Goal: Task Accomplishment & Management: Use online tool/utility

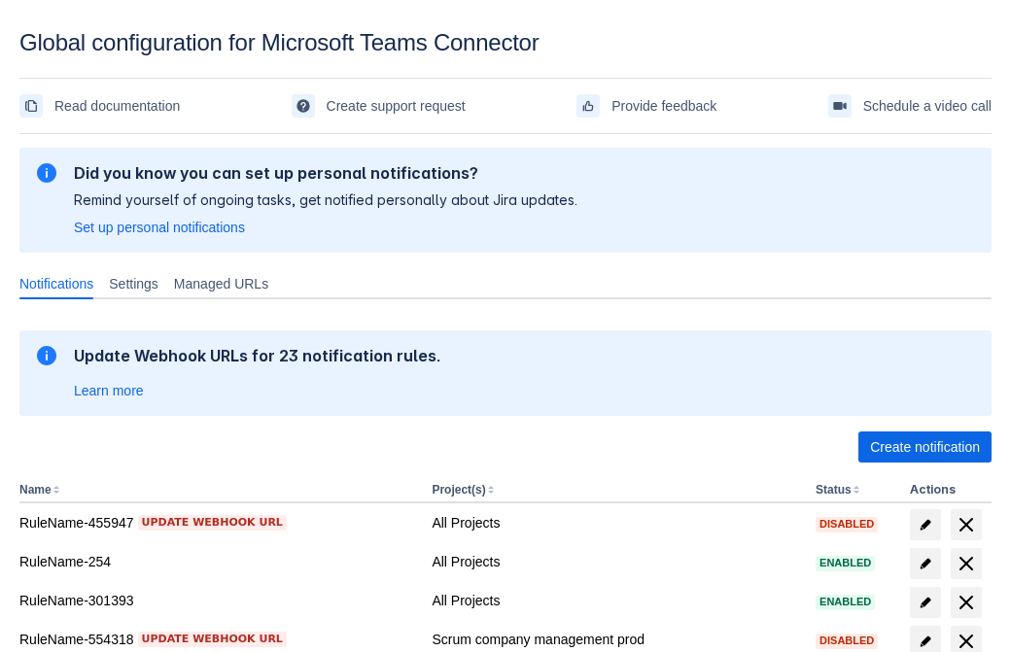
click at [925, 447] on span "Create notification" at bounding box center [925, 447] width 110 height 31
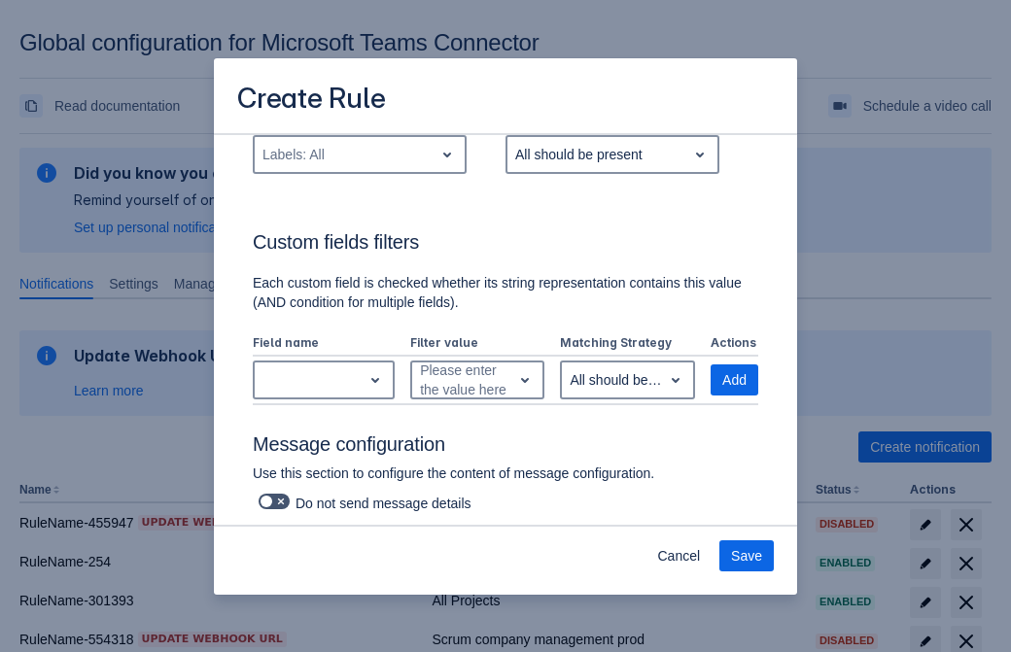
click at [359, 155] on div "Labels: All" at bounding box center [344, 154] width 179 height 31
type input "550440_label"
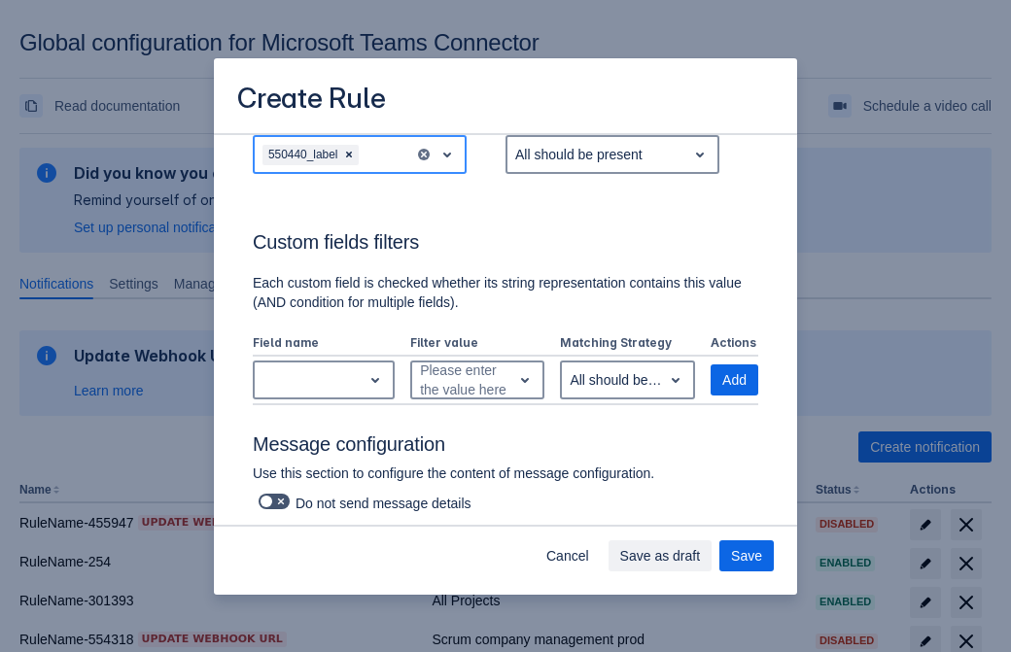
scroll to position [1118, 0]
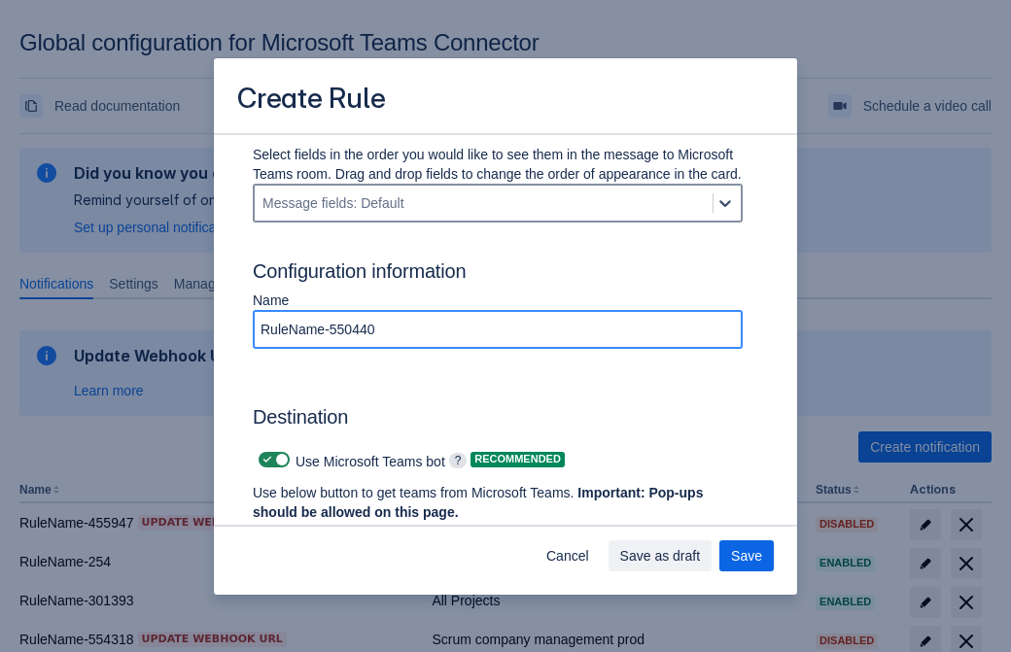
type input "RuleName-550440"
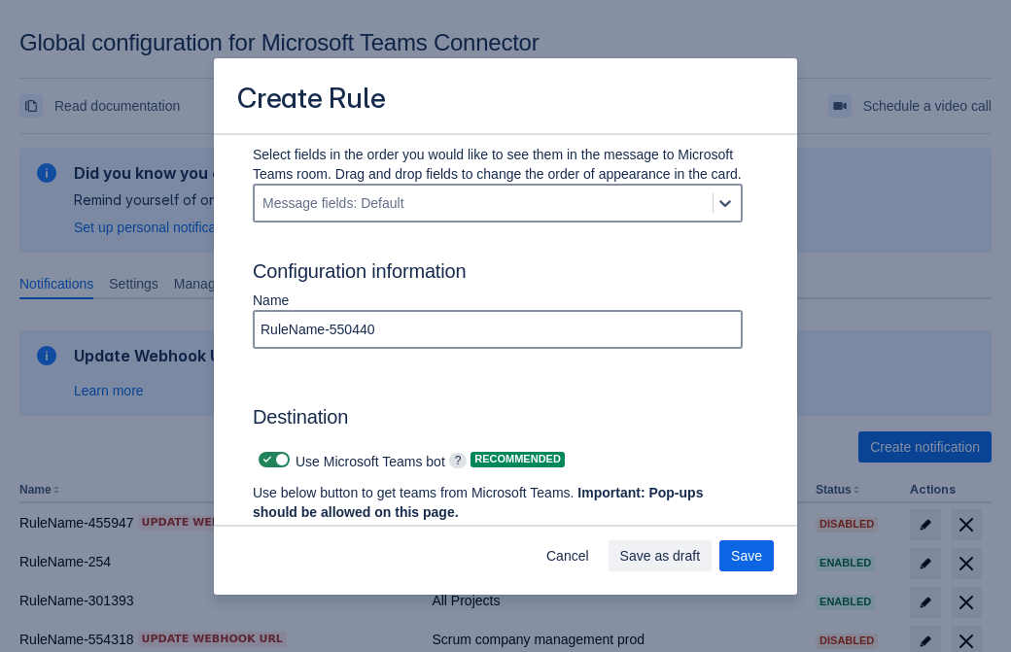
click at [264, 460] on span "Scrollable content" at bounding box center [268, 460] width 16 height 16
click at [264, 460] on input "Scrollable content" at bounding box center [265, 460] width 13 height 13
checkbox input "false"
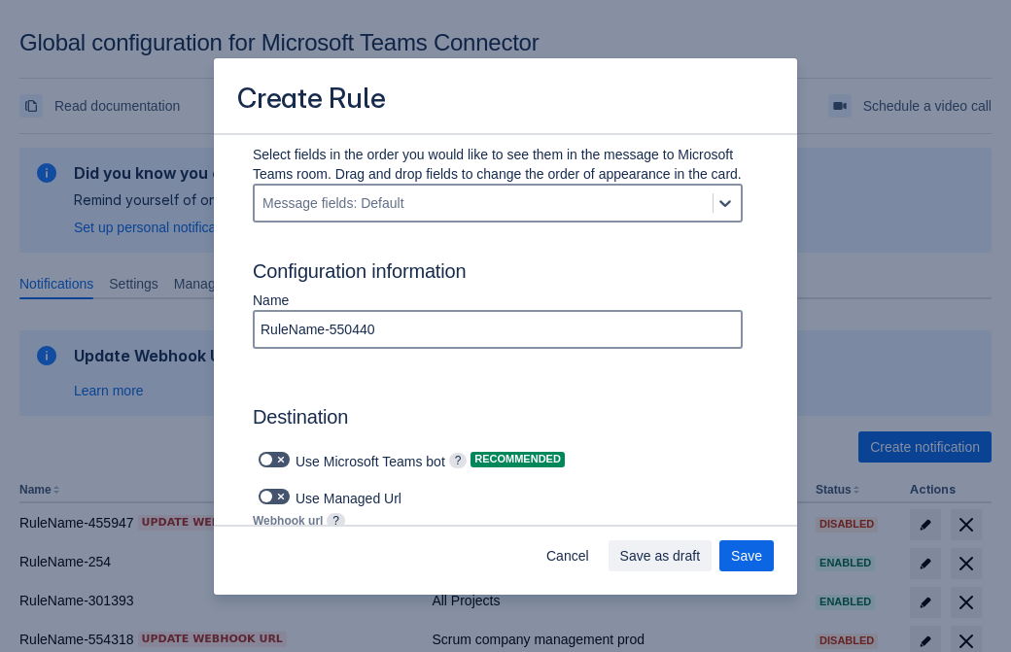
type input "[URL][DOMAIN_NAME][DATE]"
click at [701, 556] on span "Save as draft" at bounding box center [660, 556] width 81 height 31
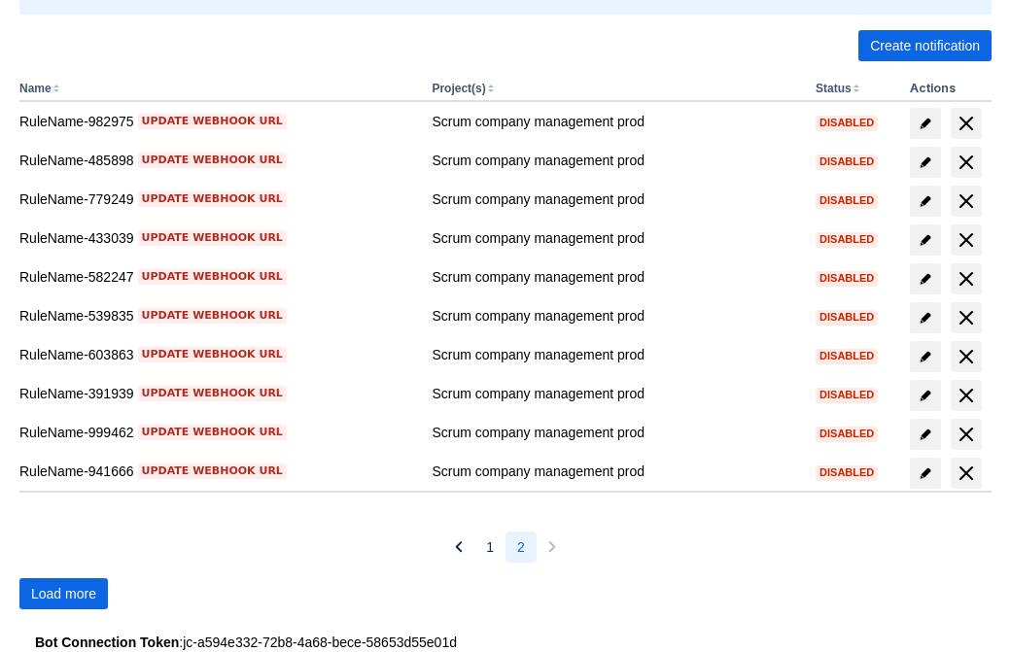
click at [63, 594] on span "Load more" at bounding box center [63, 593] width 65 height 31
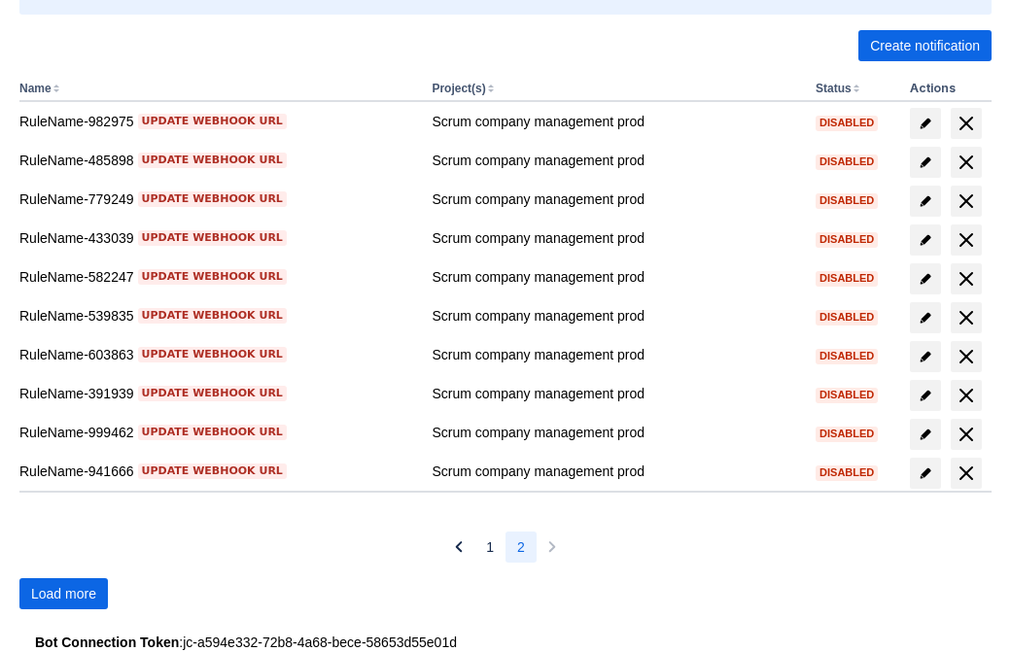
click at [63, 594] on span "Load more" at bounding box center [63, 593] width 65 height 31
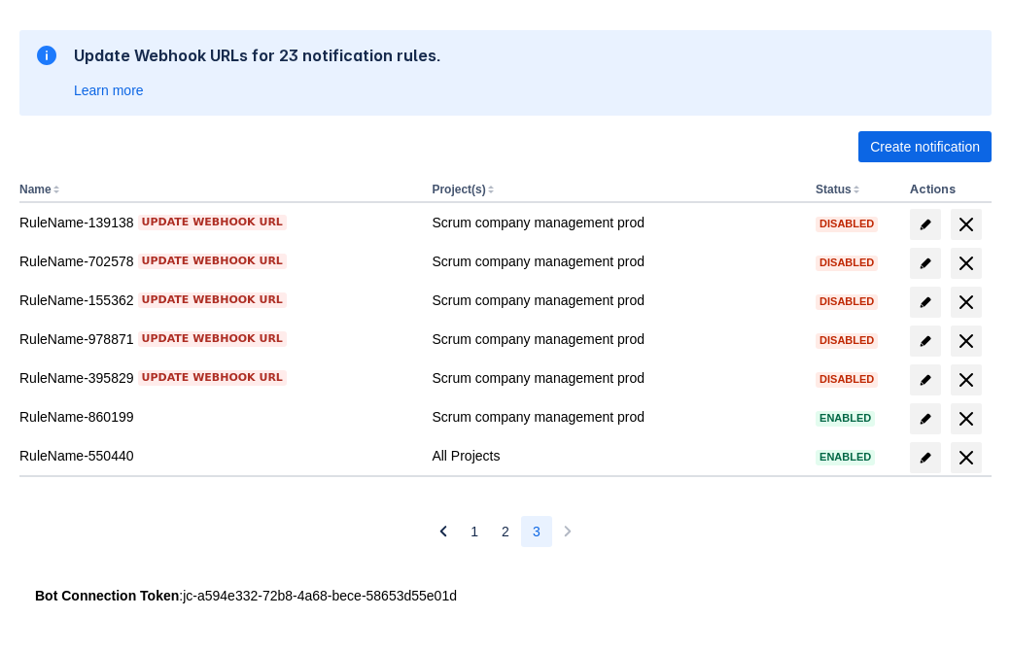
click at [965, 458] on span "delete" at bounding box center [966, 457] width 23 height 23
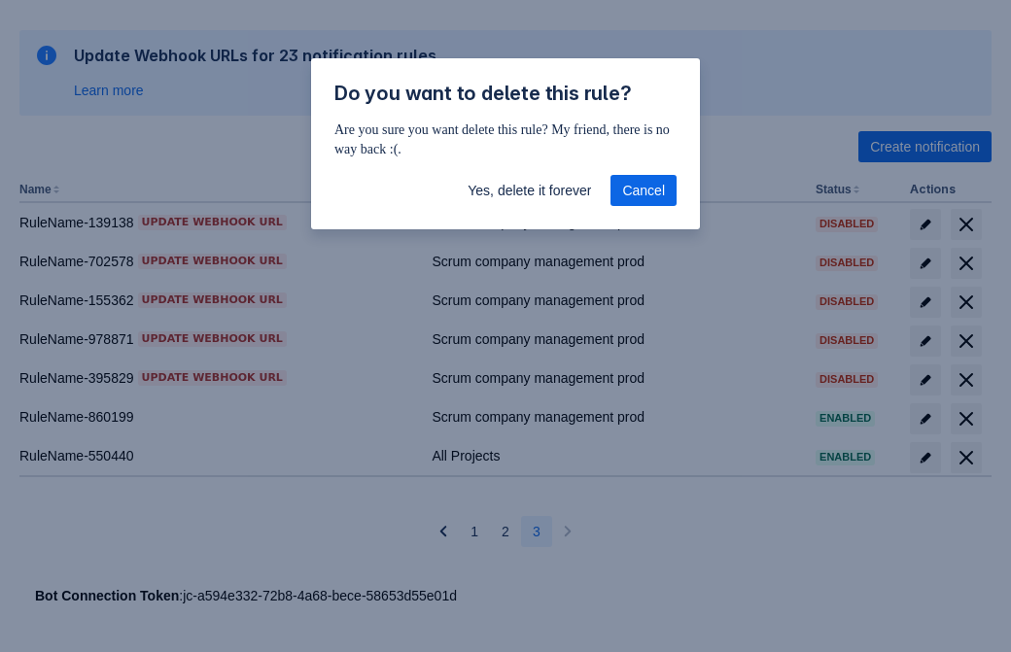
click at [529, 191] on span "Yes, delete it forever" at bounding box center [529, 190] width 123 height 31
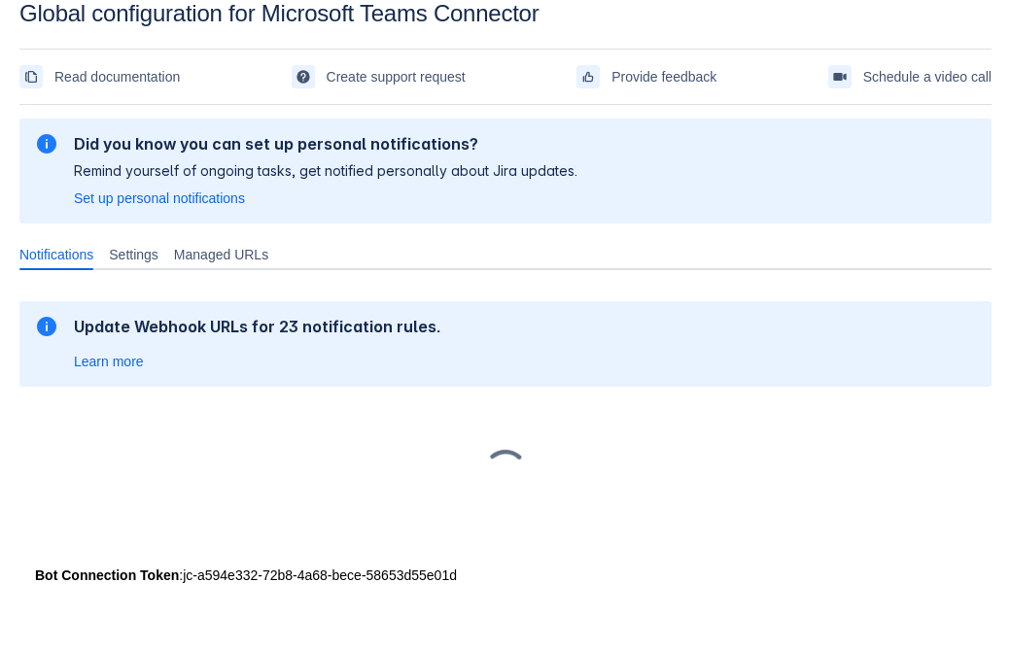
scroll to position [29, 0]
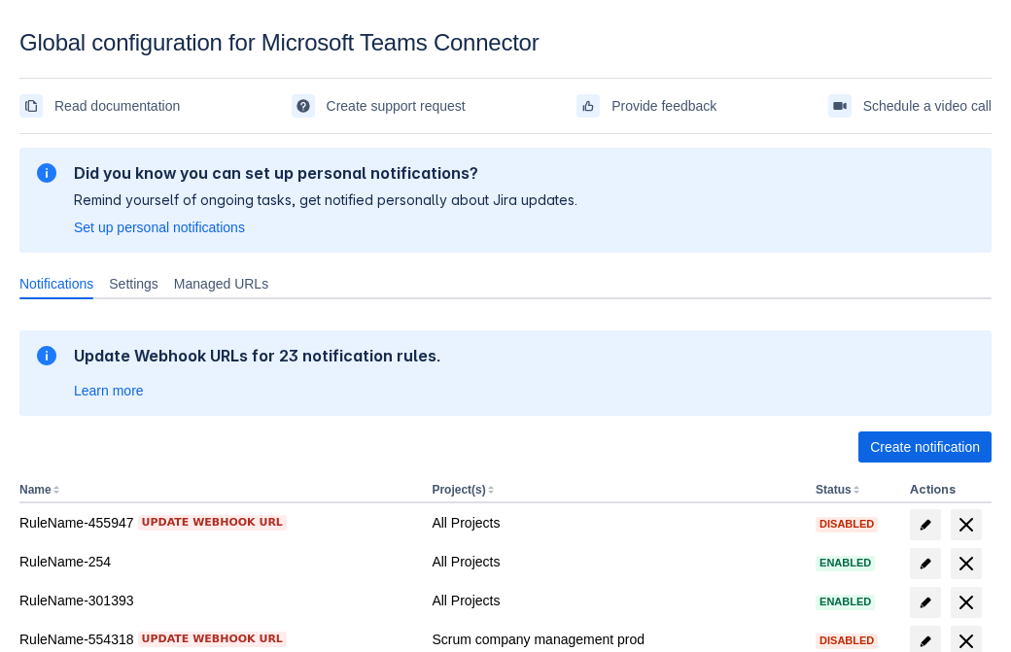
click at [925, 447] on span "Create notification" at bounding box center [925, 447] width 110 height 31
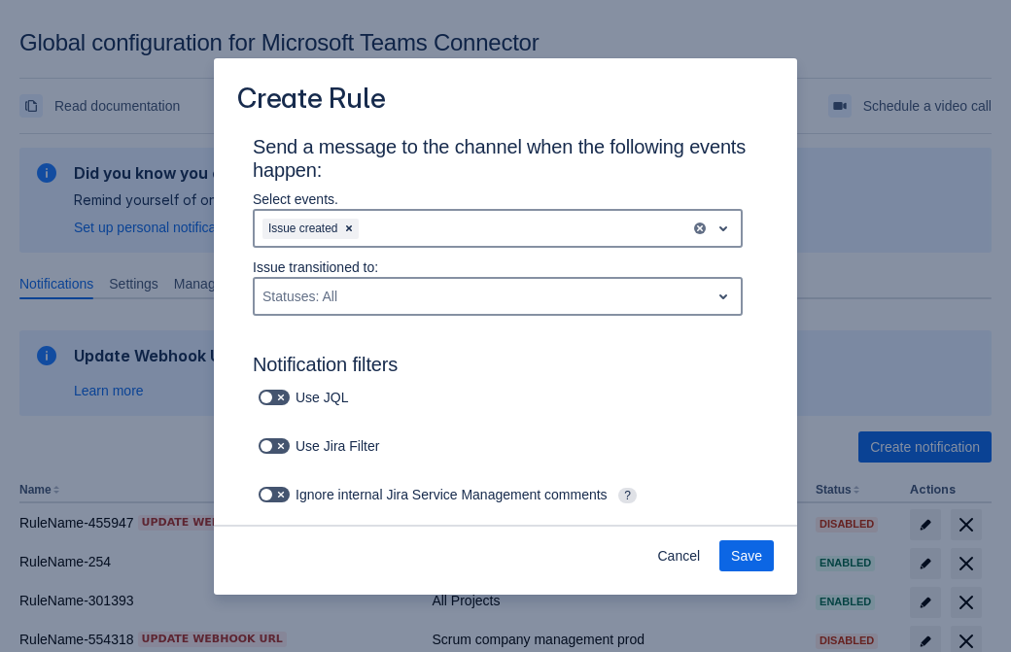
click at [498, 228] on div "Issue created" at bounding box center [473, 228] width 436 height 31
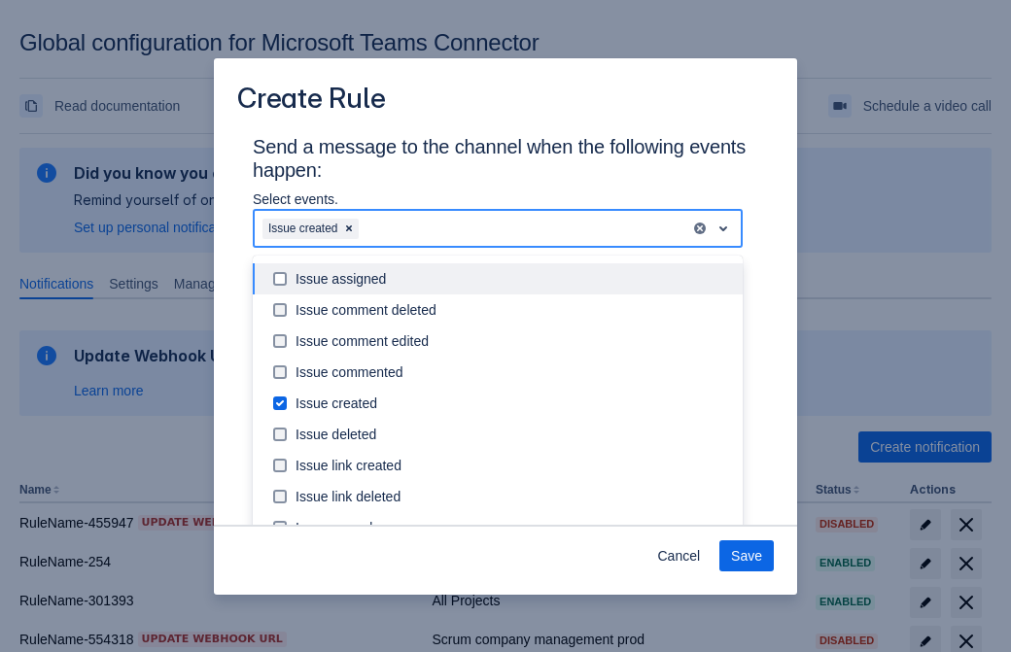
click at [513, 403] on div "Issue created" at bounding box center [514, 403] width 436 height 19
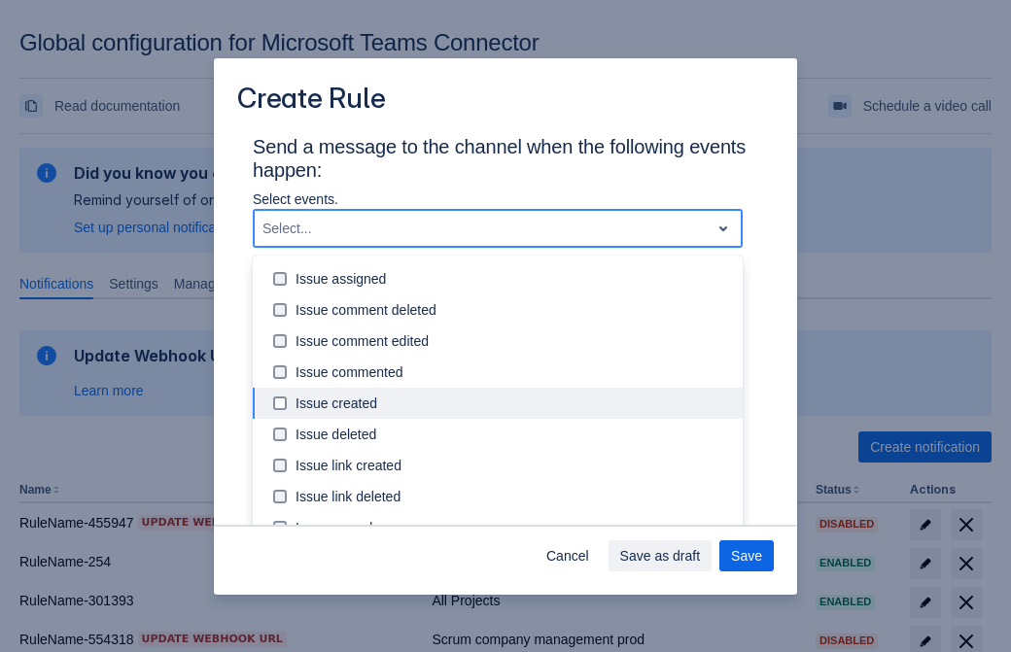
click at [513, 580] on div "Issue updated" at bounding box center [514, 589] width 436 height 19
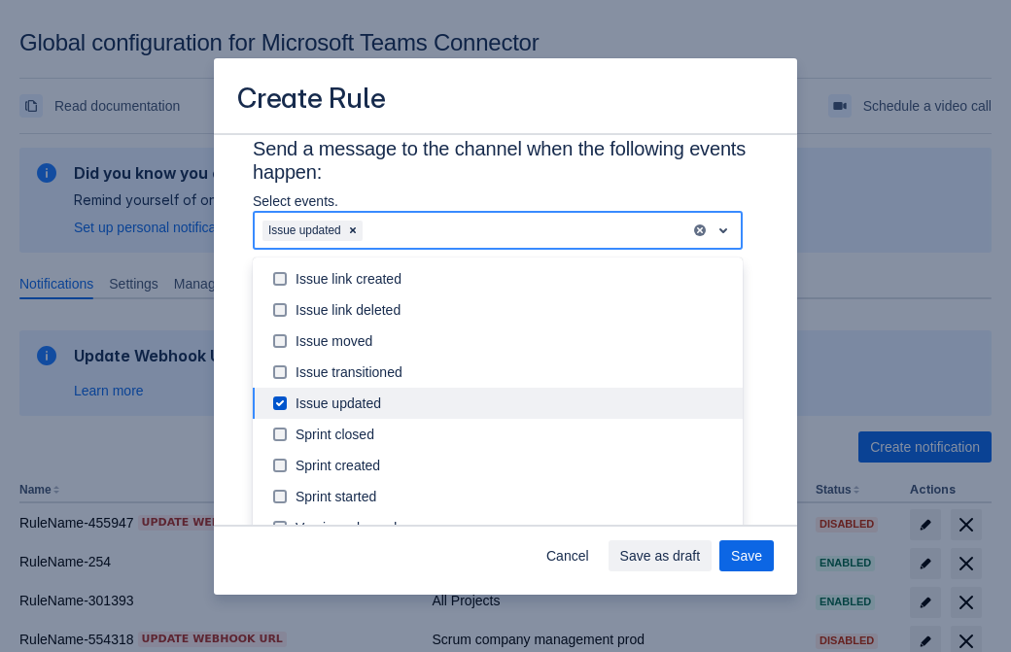
type input "875080_label"
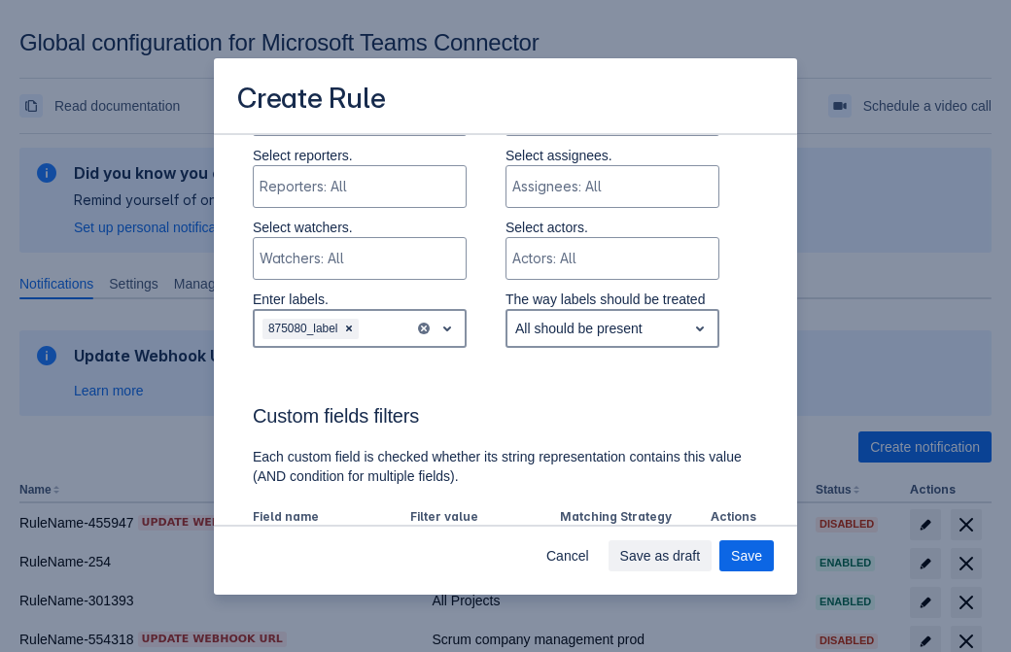
scroll to position [1118, 0]
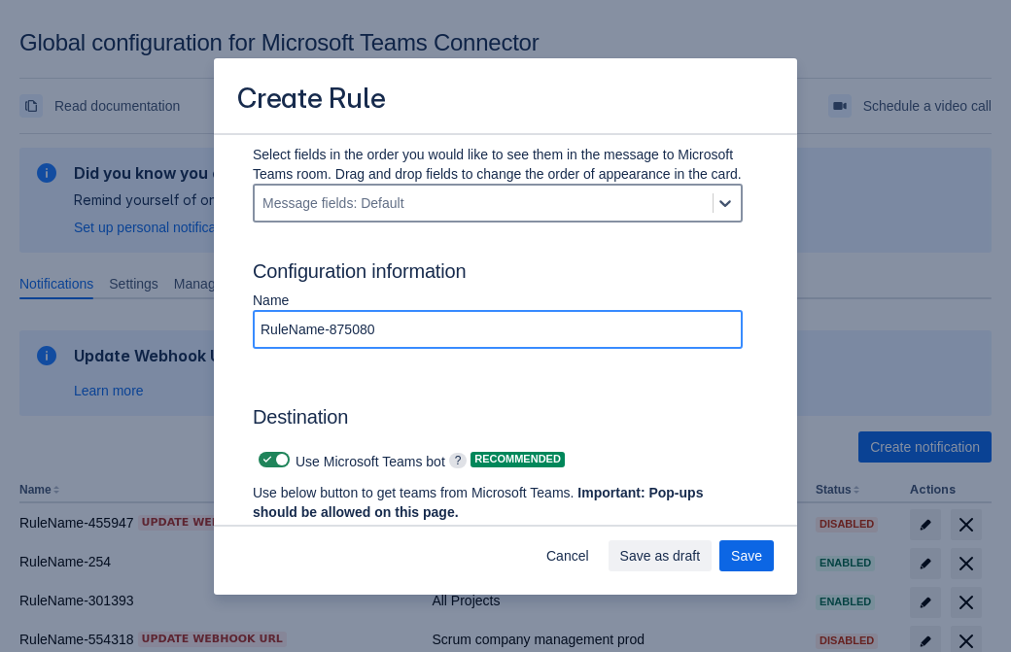
type input "RuleName-875080"
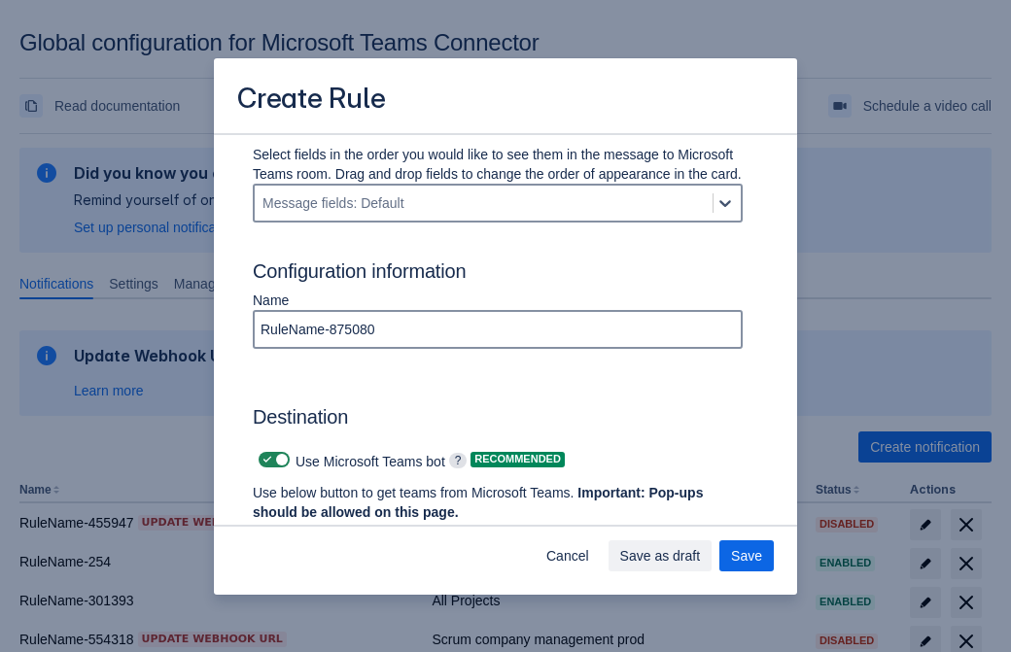
click at [264, 460] on span "Scrollable content" at bounding box center [268, 460] width 16 height 16
click at [264, 460] on input "Scrollable content" at bounding box center [265, 460] width 13 height 13
checkbox input "false"
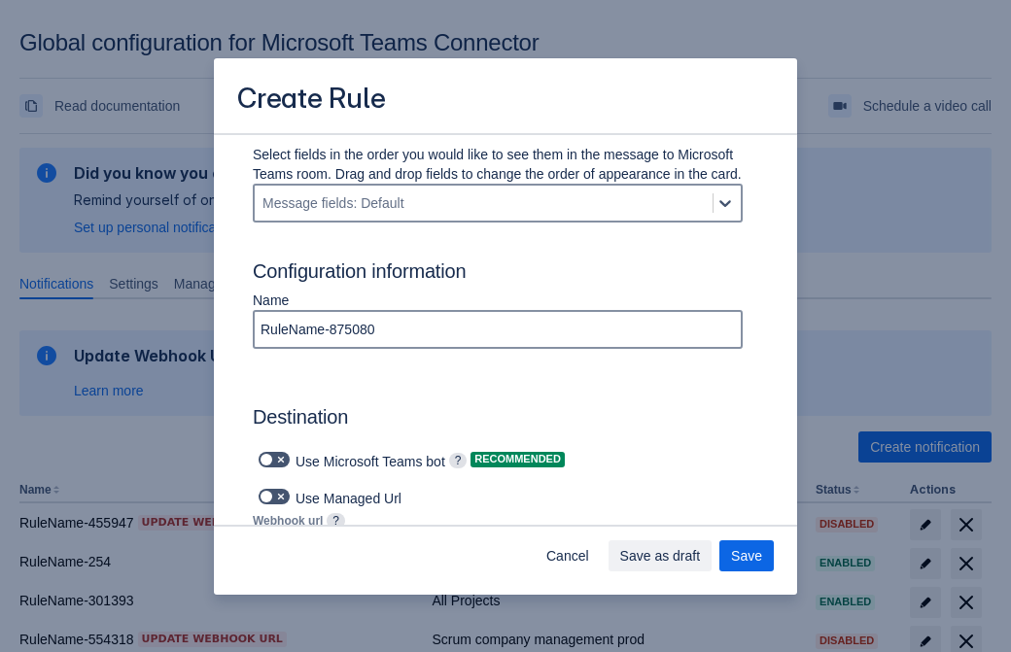
type input "https://prod-34.westus.logic.azure.com:443/workflows/b225ecea21af403f967199aab2…"
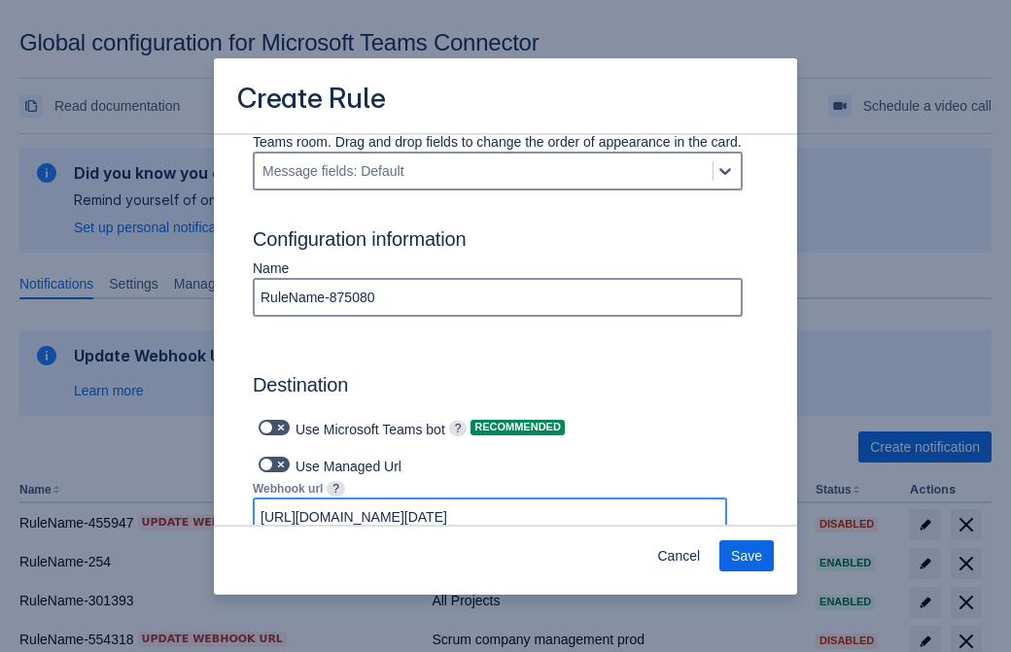
click at [747, 556] on span "Save" at bounding box center [746, 556] width 31 height 31
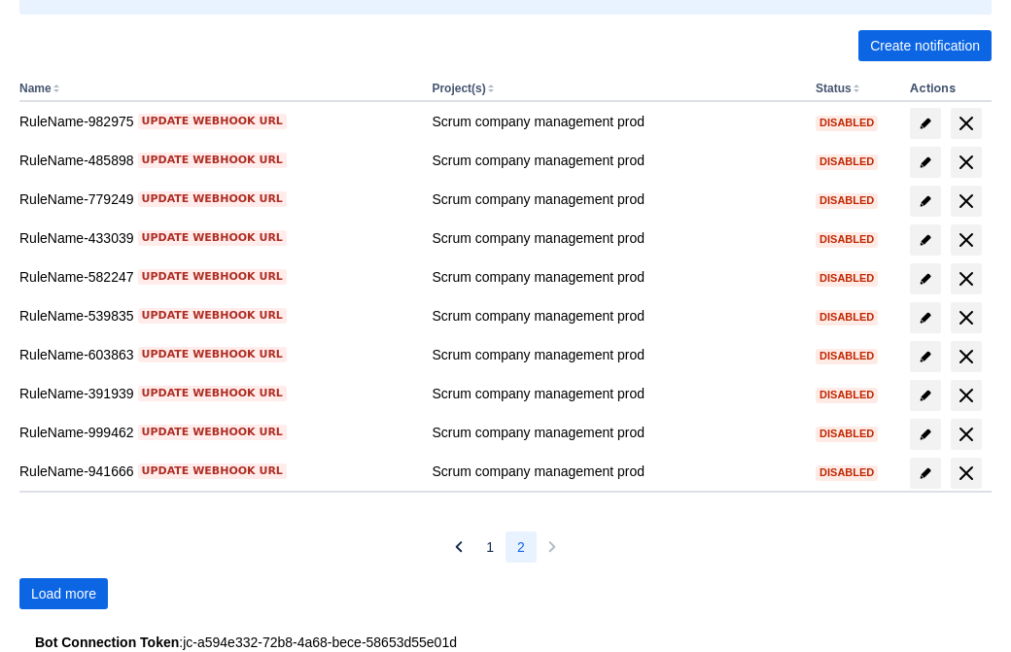
click at [63, 594] on span "Load more" at bounding box center [63, 593] width 65 height 31
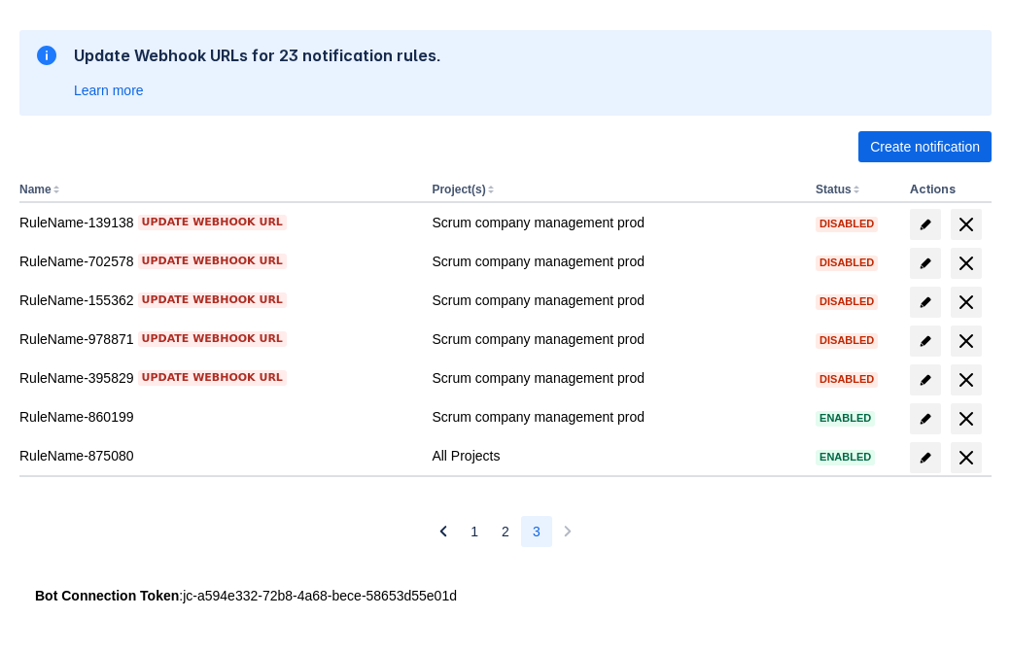
scroll to position [300, 0]
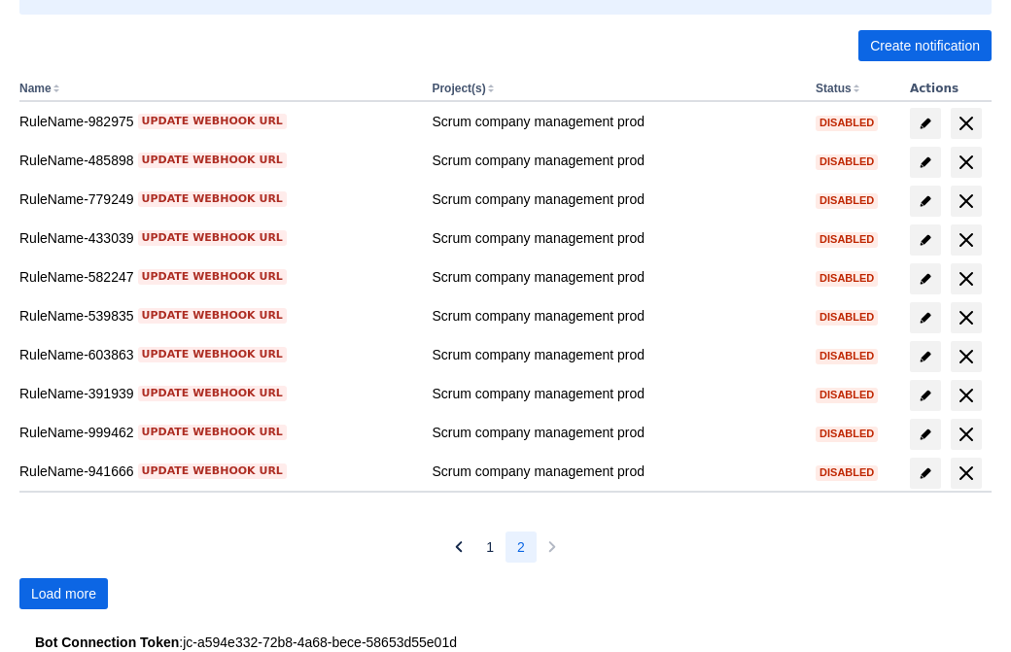
click at [63, 594] on span "Load more" at bounding box center [63, 593] width 65 height 31
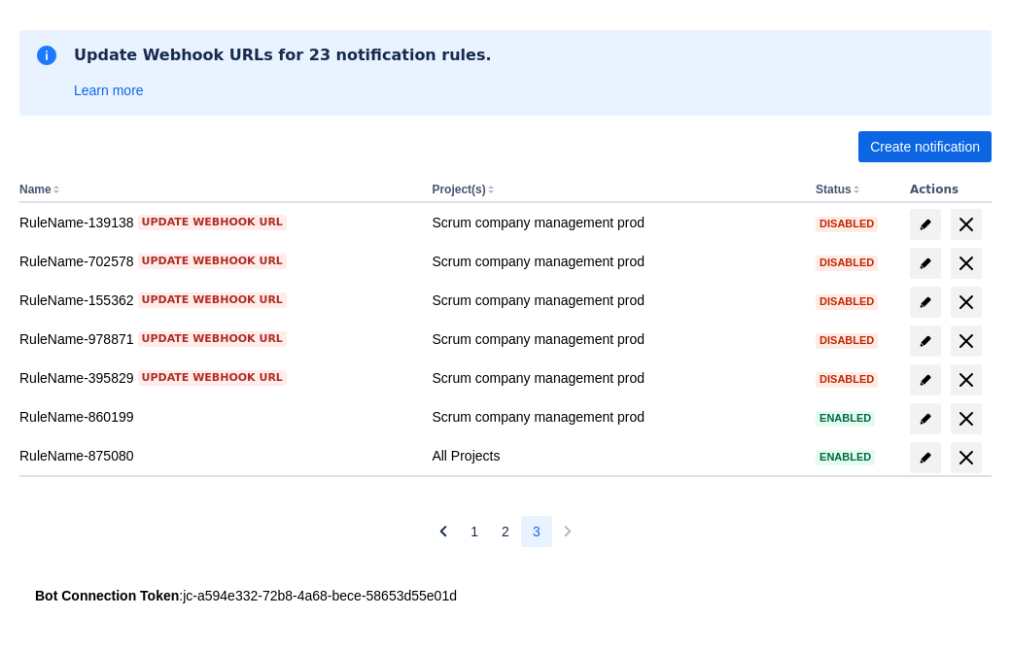
scroll to position [300, 0]
click at [965, 458] on span "delete" at bounding box center [966, 457] width 23 height 23
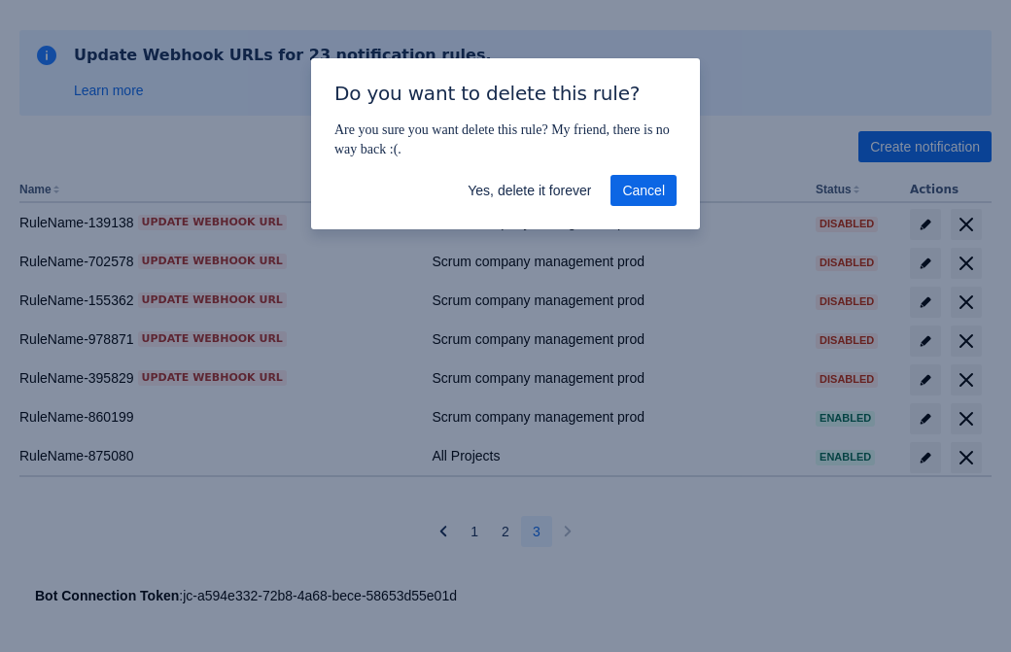
click at [529, 191] on span "Yes, delete it forever" at bounding box center [529, 190] width 123 height 31
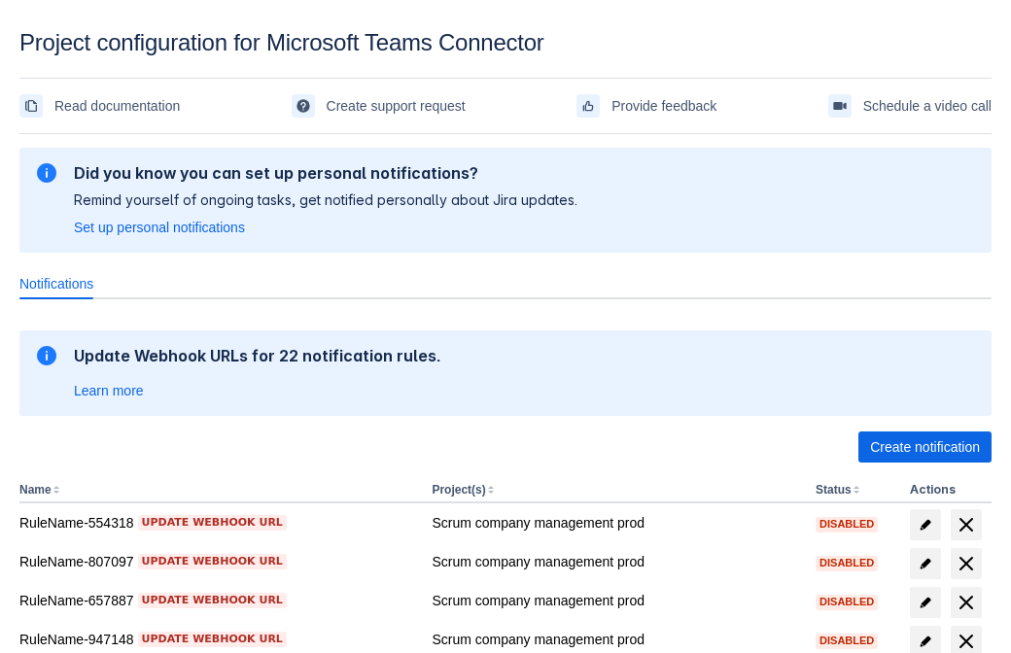
click at [925, 447] on span "Create notification" at bounding box center [925, 447] width 110 height 31
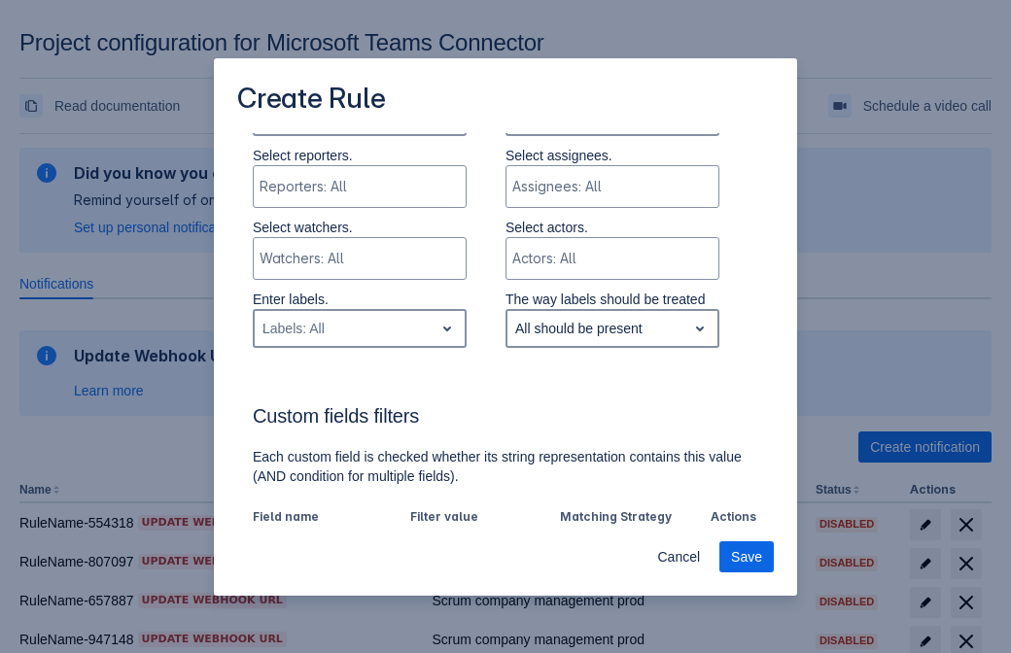
type input "354103_label"
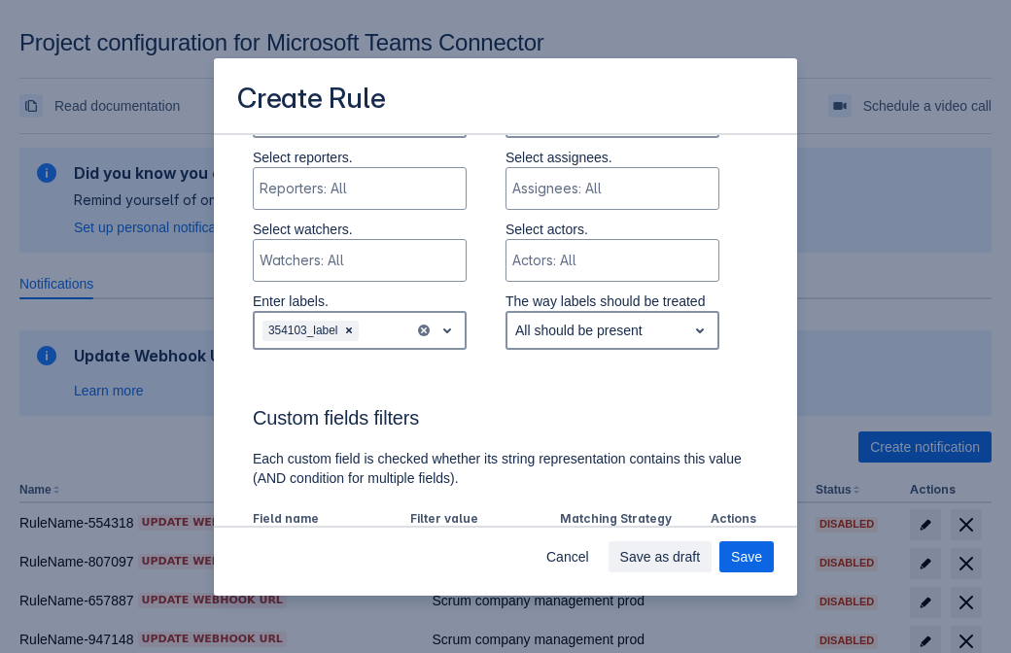
scroll to position [1049, 0]
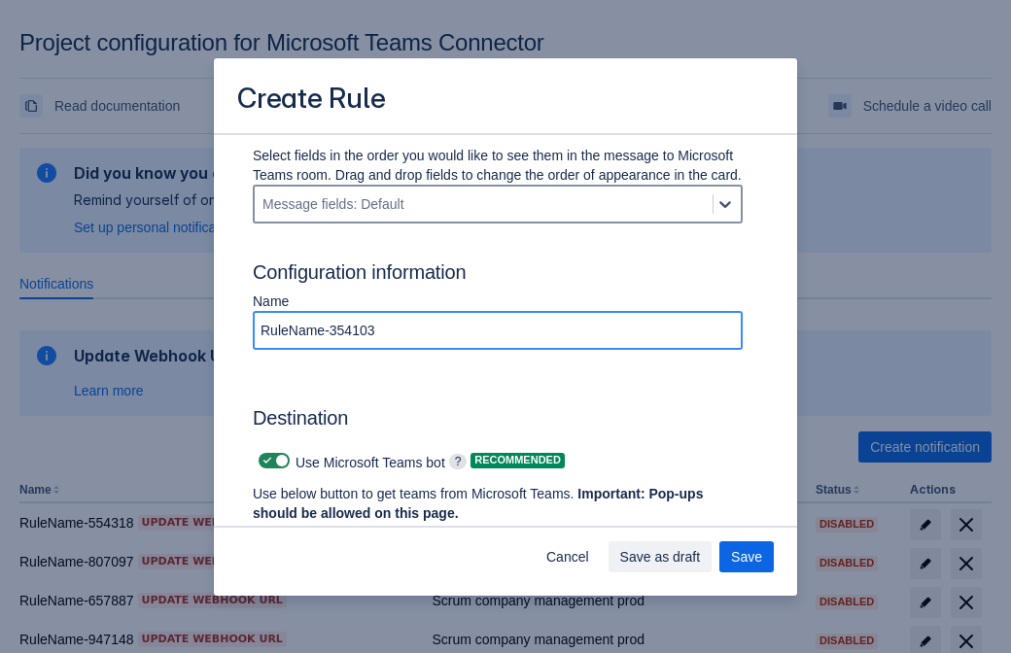
type input "RuleName-354103"
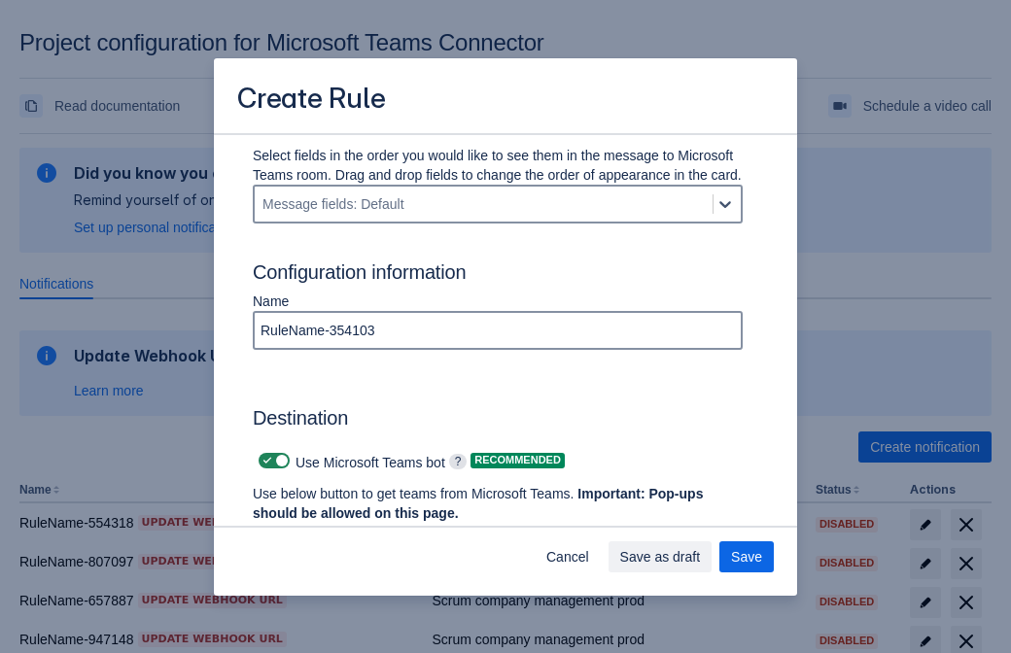
click at [264, 461] on span at bounding box center [268, 461] width 16 height 16
click at [264, 461] on input "checkbox" at bounding box center [265, 461] width 13 height 13
checkbox input "false"
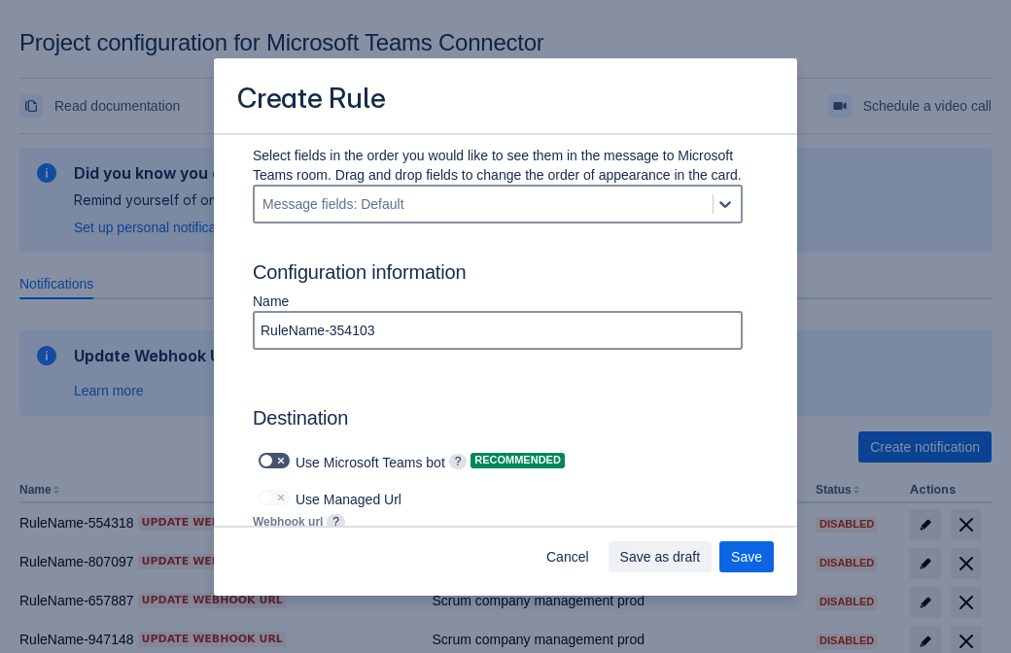
type input "https://prod-66.westus.logic.azure.com:443/workflows/8c648f5704ae4c43ad0e610244…"
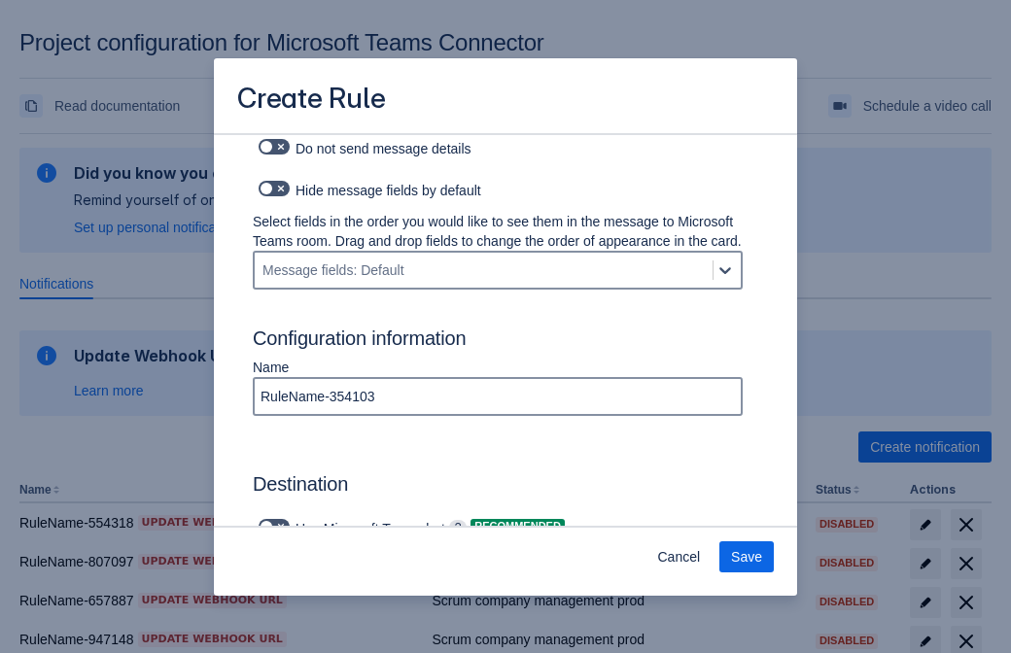
click at [747, 557] on span "Save" at bounding box center [746, 557] width 31 height 31
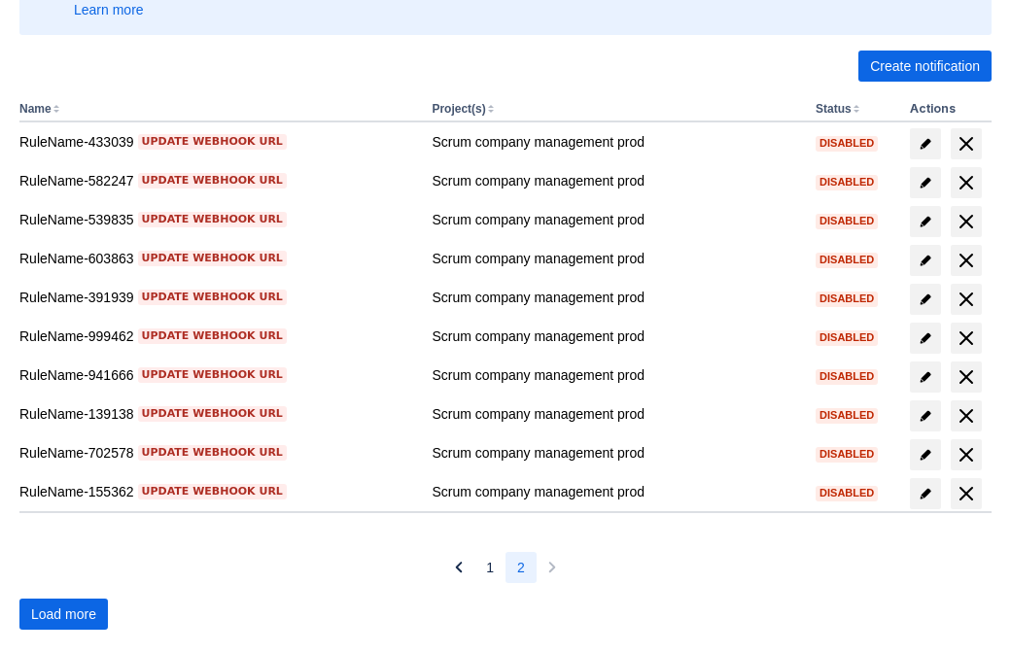
click at [63, 614] on span "Load more" at bounding box center [63, 614] width 65 height 31
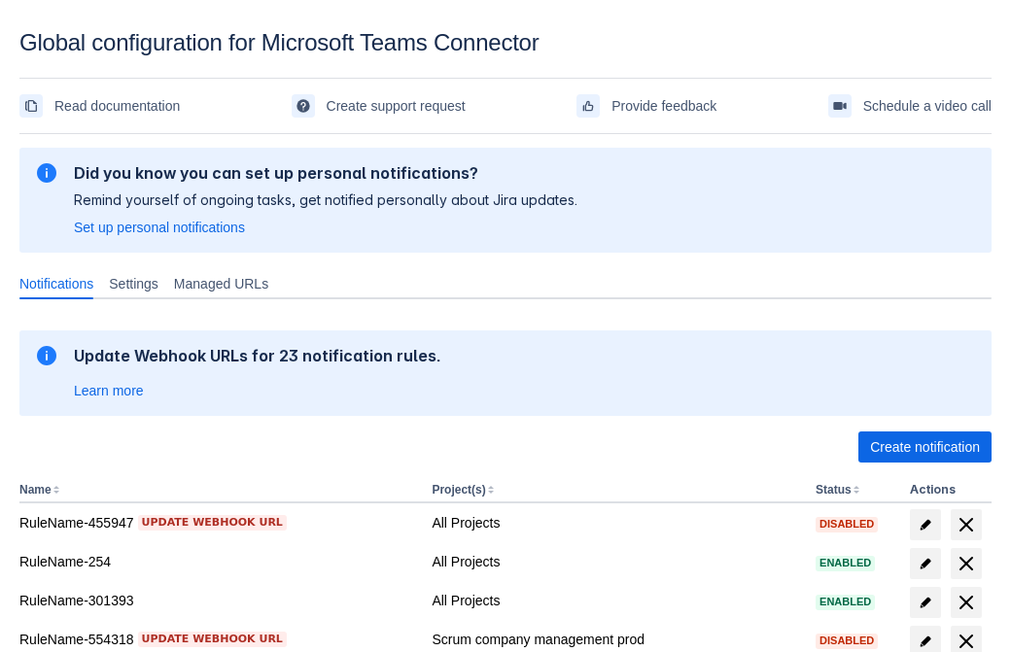
scroll to position [402, 0]
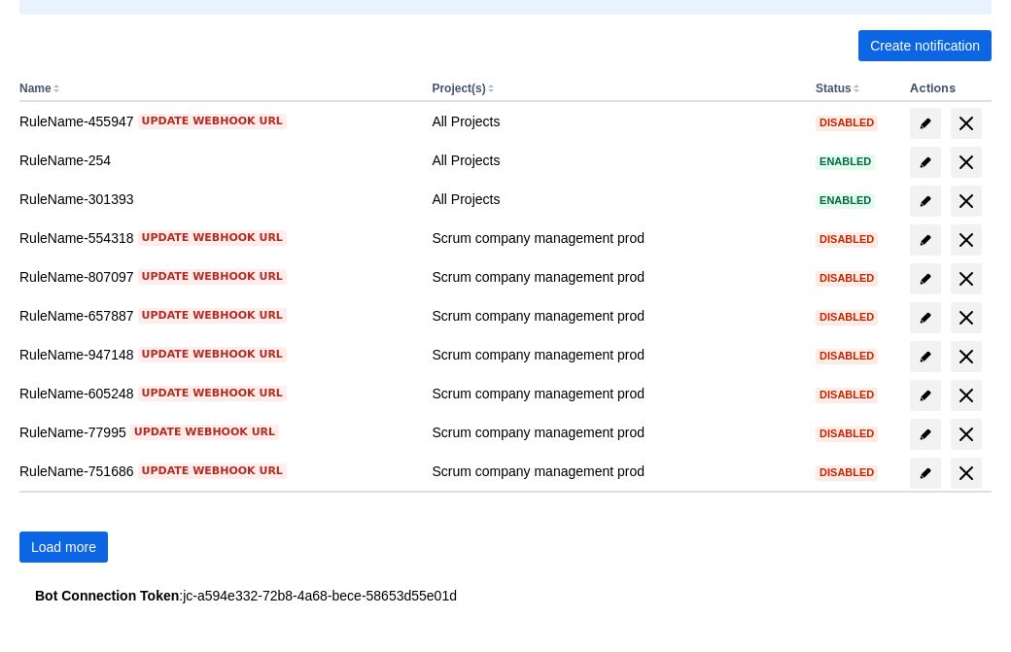
click at [63, 547] on span "Load more" at bounding box center [63, 547] width 65 height 31
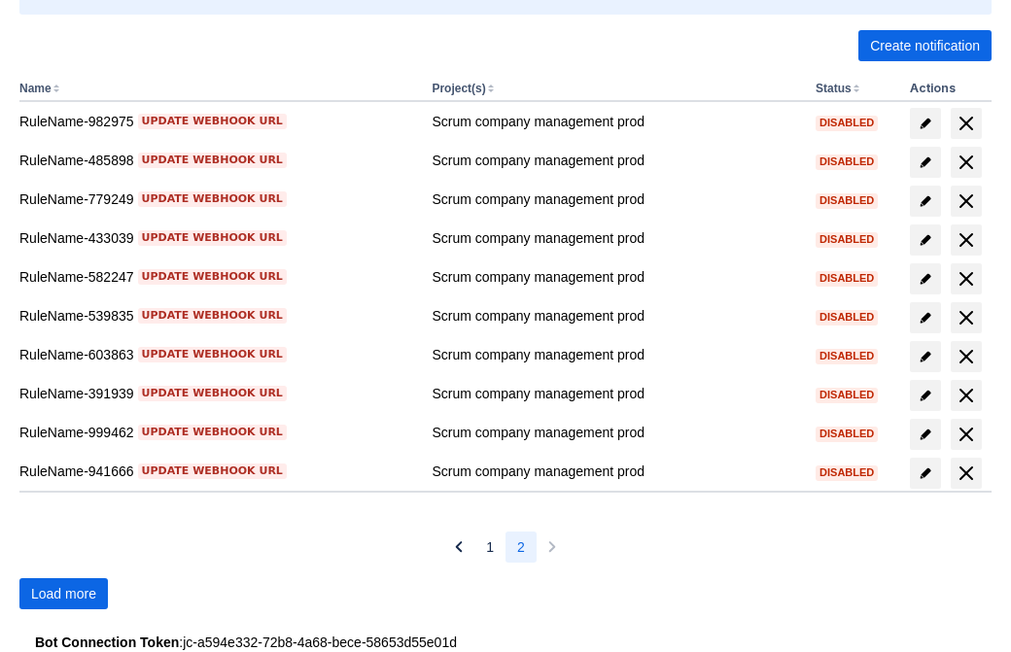
click at [63, 594] on span "Load more" at bounding box center [63, 593] width 65 height 31
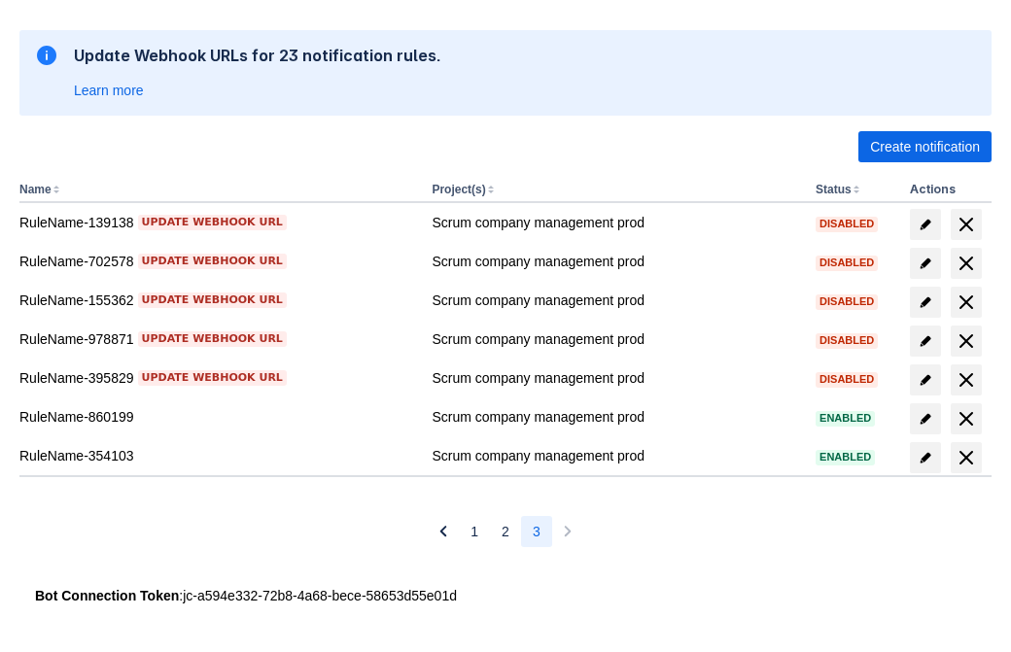
click at [965, 458] on span "delete" at bounding box center [966, 457] width 23 height 23
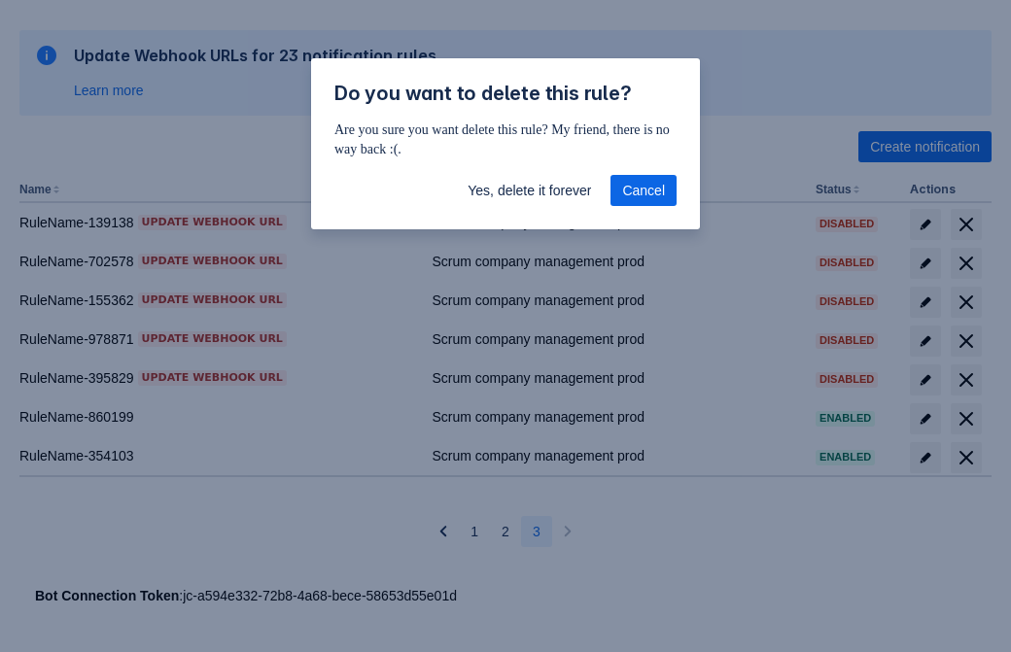
click at [529, 193] on span "Yes, delete it forever" at bounding box center [529, 190] width 123 height 31
